Goal: Check status

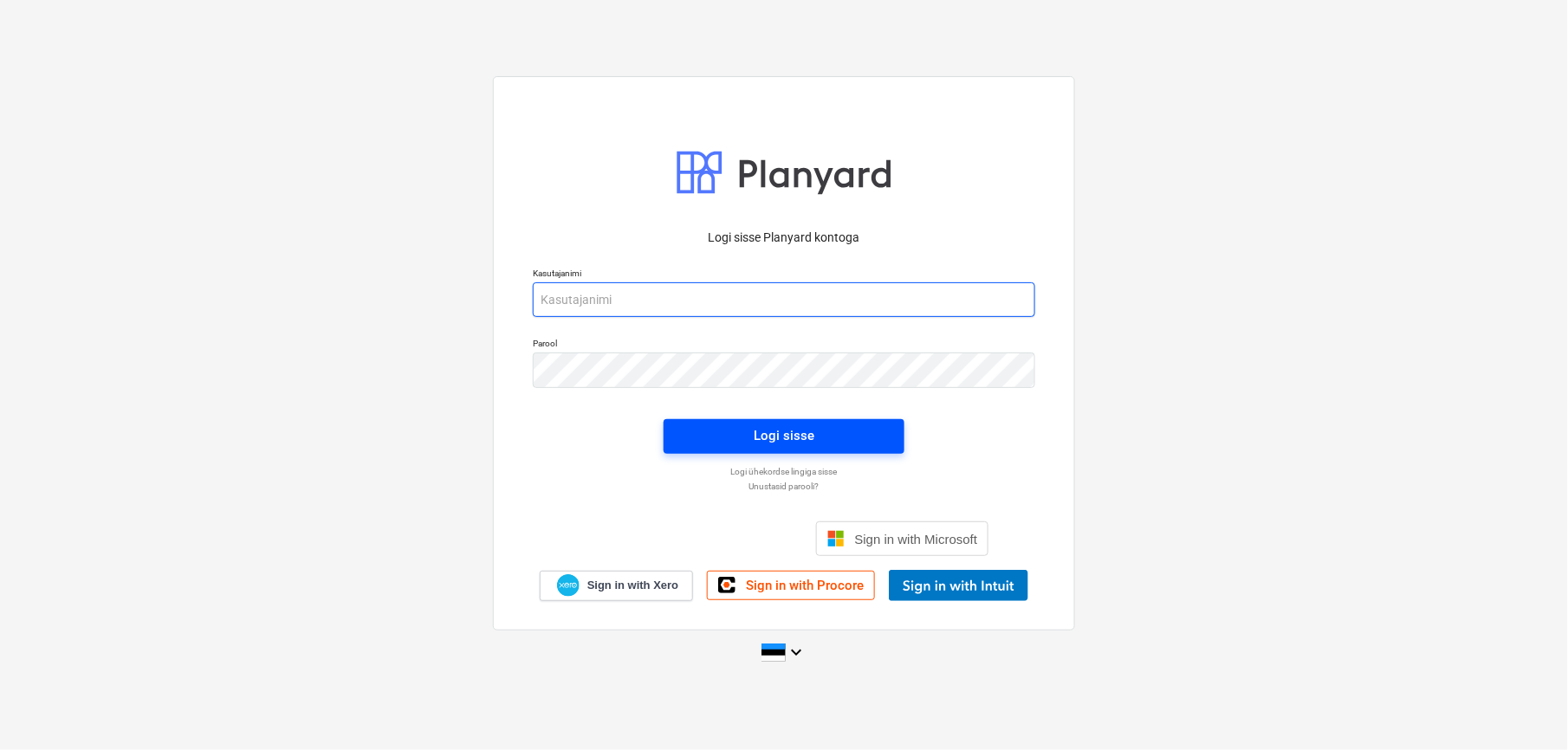
type input "[EMAIL_ADDRESS][DOMAIN_NAME]"
click at [756, 445] on div "Logi sisse" at bounding box center [784, 435] width 61 height 23
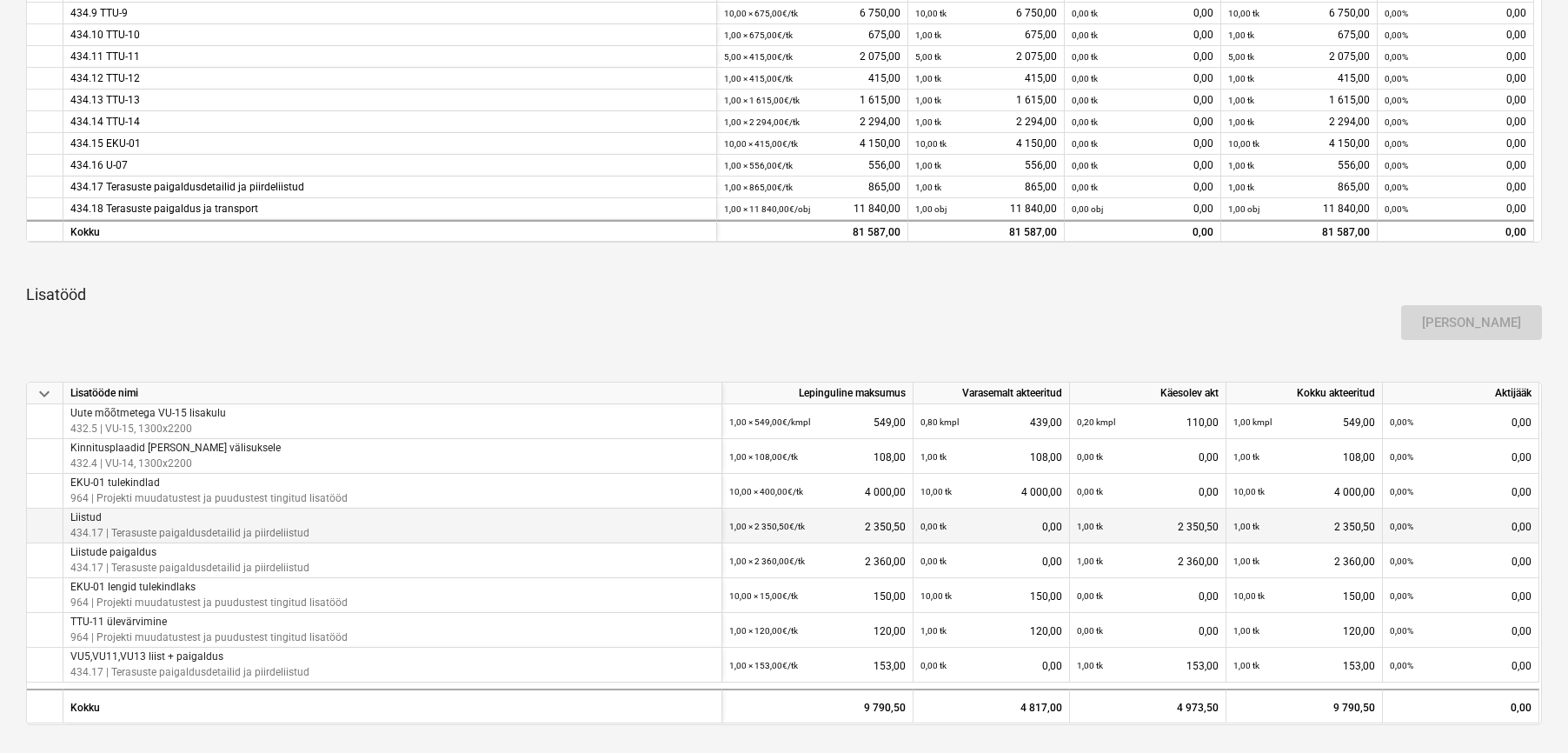
scroll to position [980, 0]
